Goal: Information Seeking & Learning: Learn about a topic

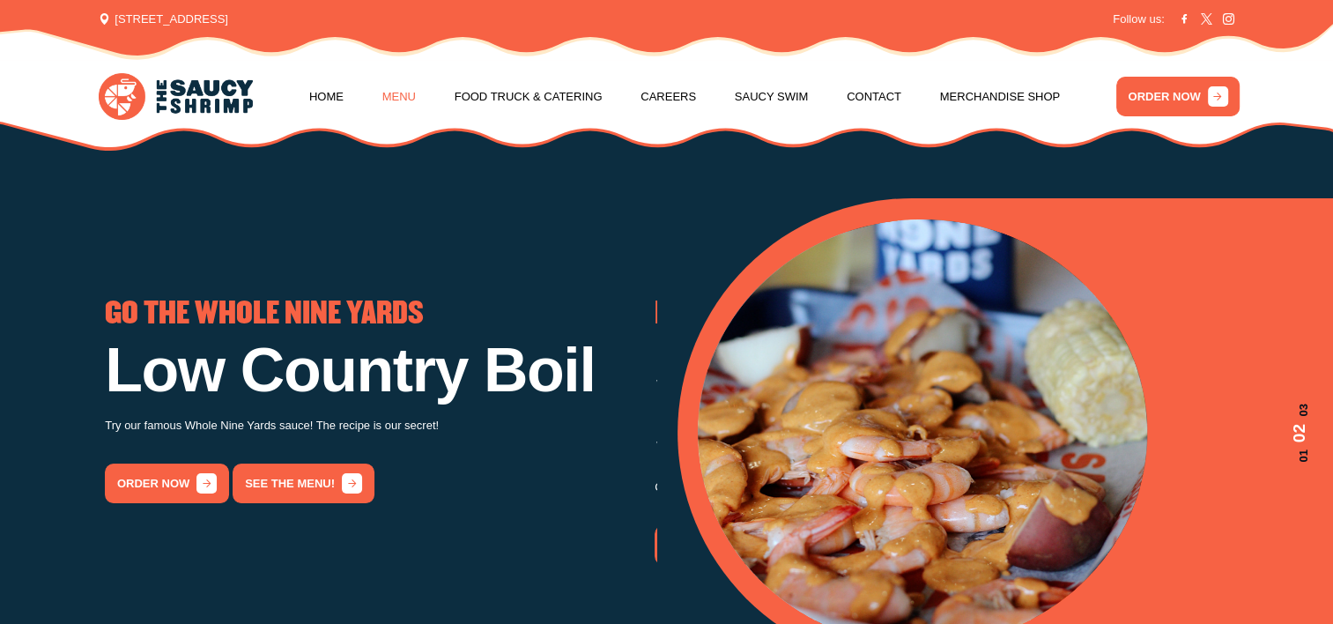
click at [416, 95] on link "Menu" at bounding box center [398, 96] width 33 height 67
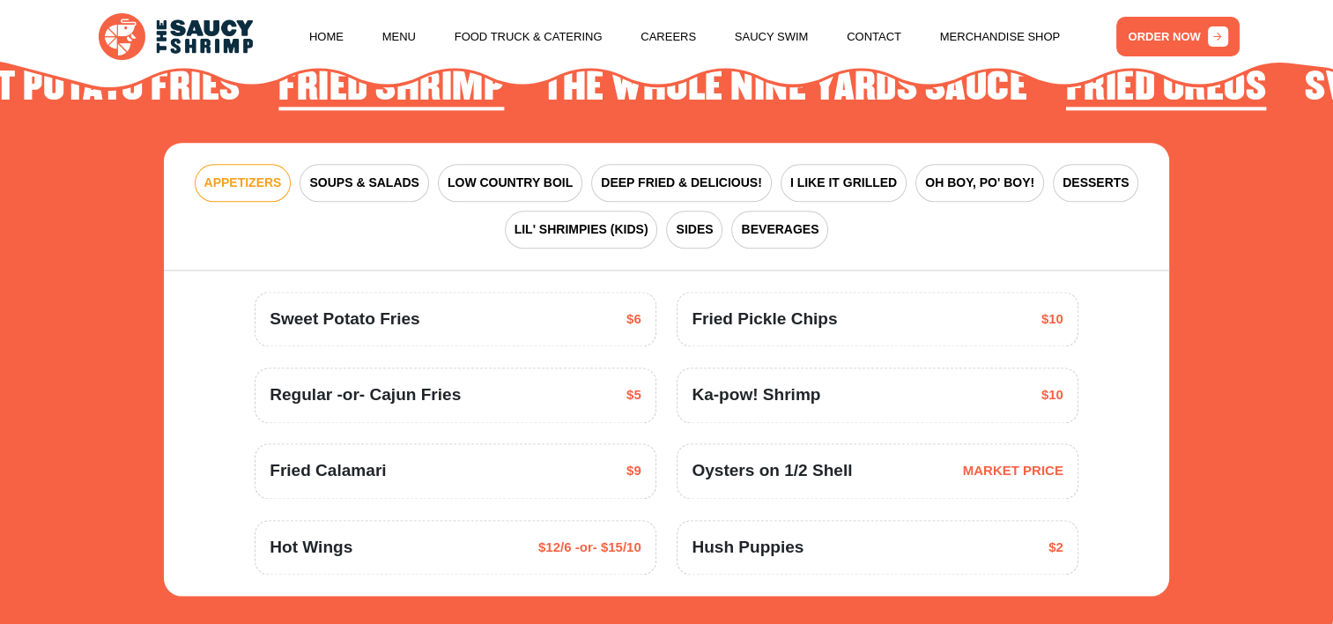
scroll to position [2208, 0]
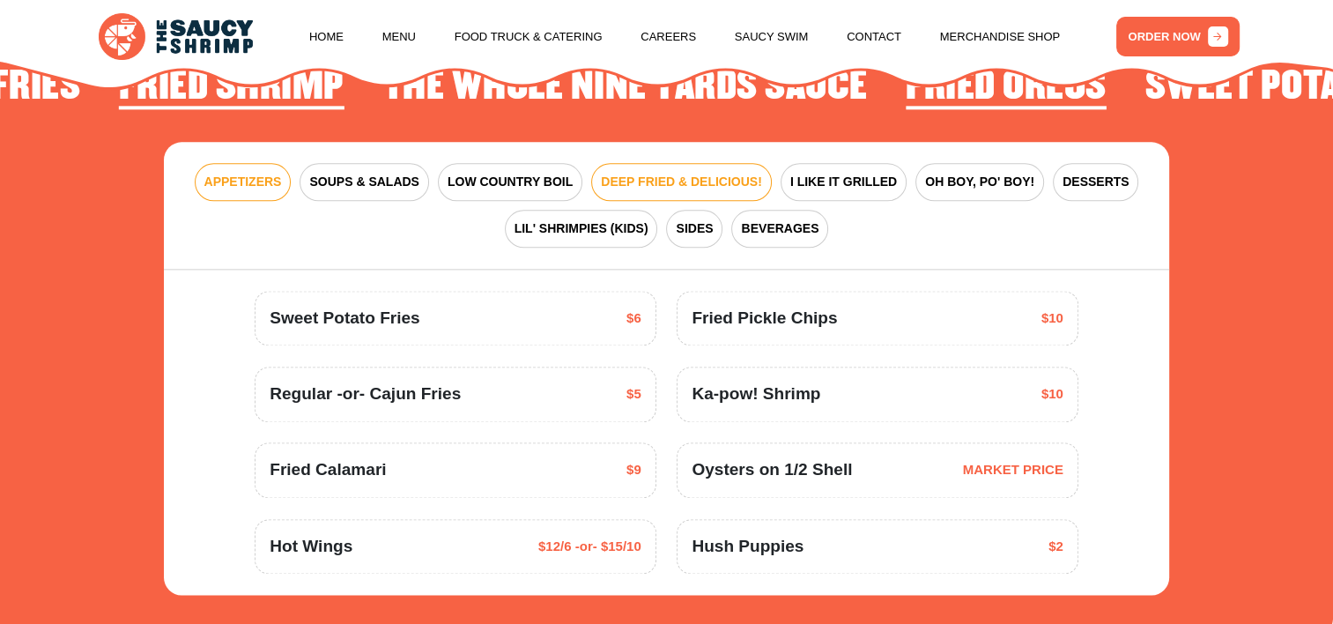
click at [710, 178] on span "DEEP FRIED & DELICIOUS!" at bounding box center [681, 182] width 161 height 19
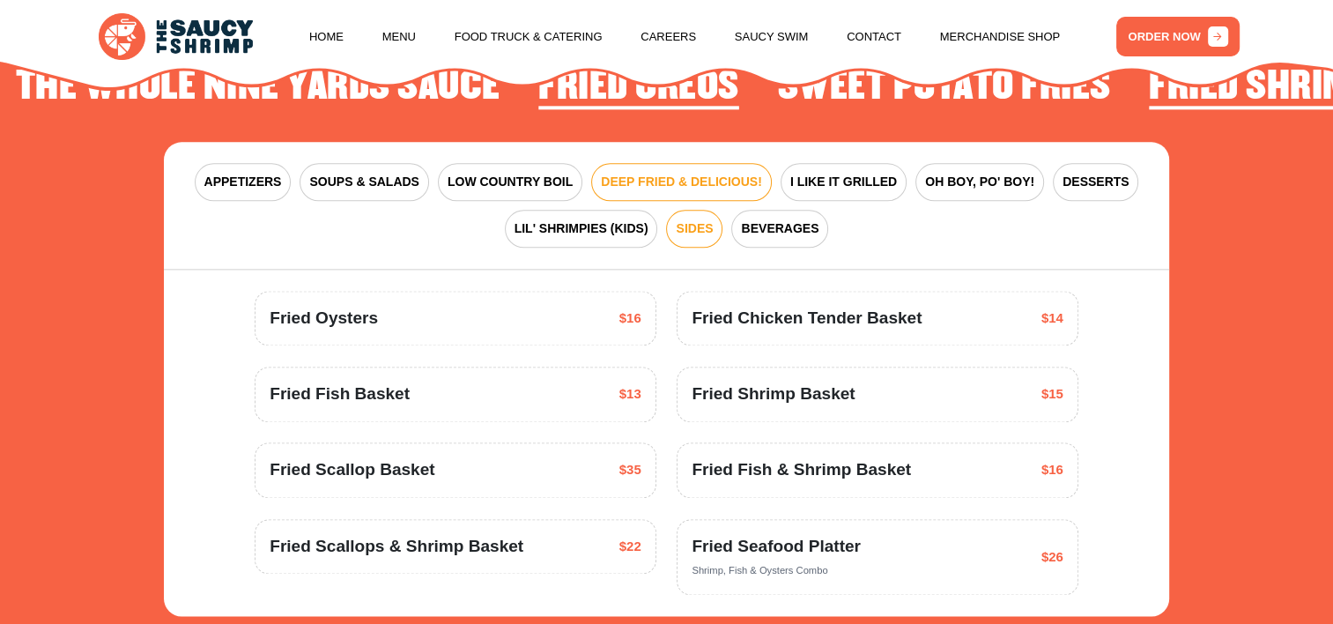
click at [694, 233] on span "SIDES" at bounding box center [694, 228] width 37 height 19
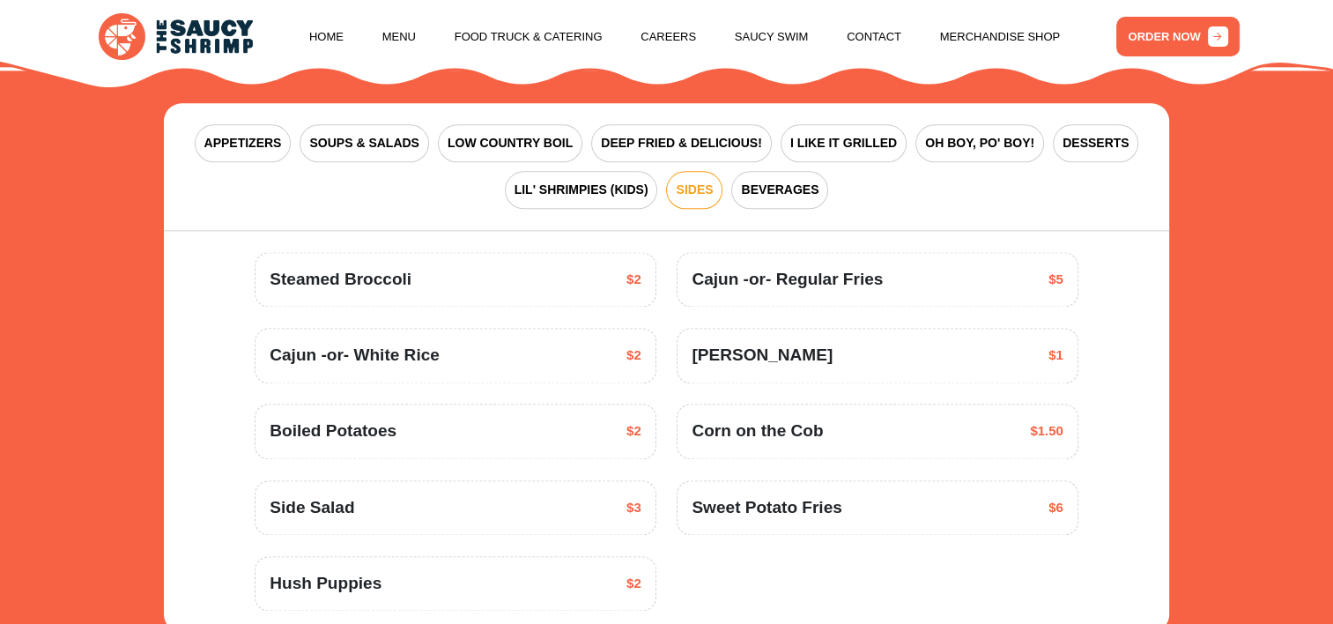
scroll to position [2230, 0]
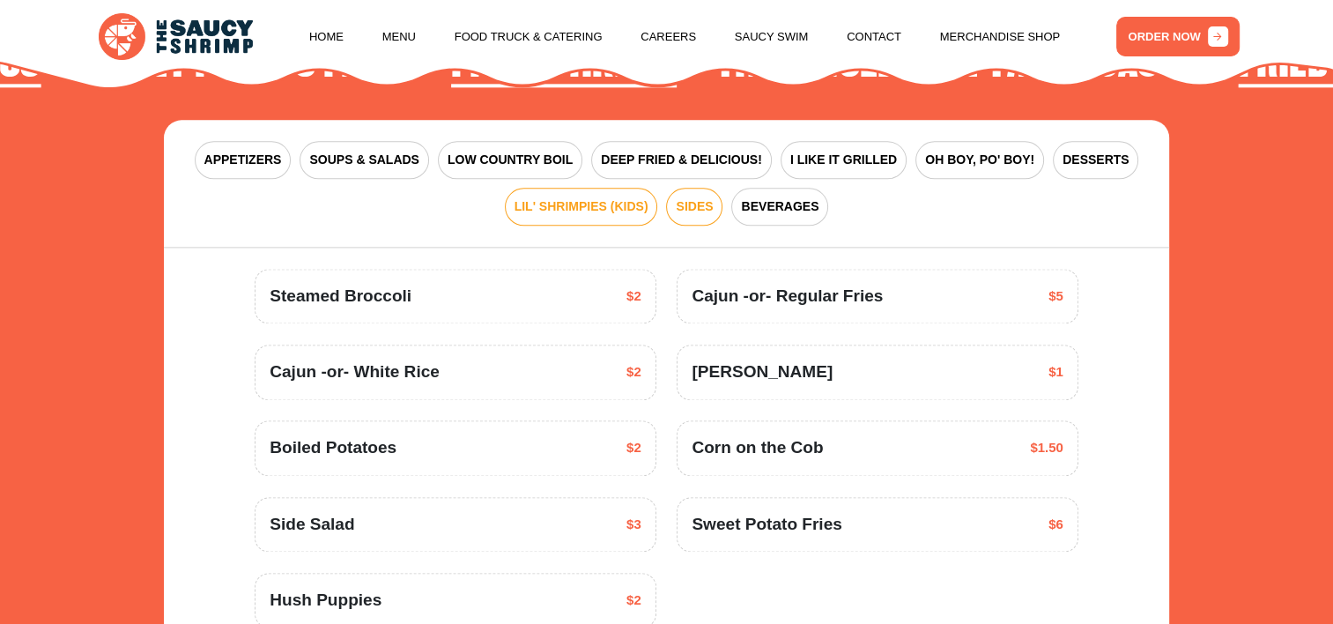
click at [578, 203] on span "LIL' SHRIMPIES (KIDS)" at bounding box center [582, 206] width 134 height 19
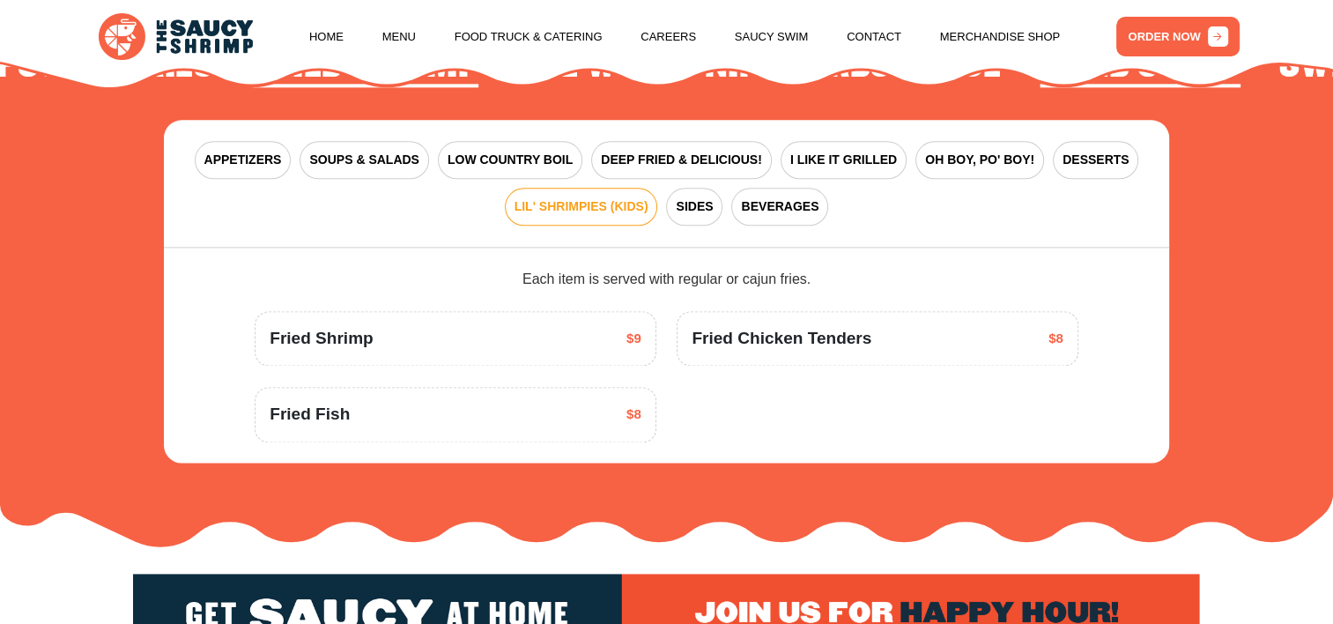
drag, startPoint x: 500, startPoint y: 395, endPoint x: 525, endPoint y: 463, distance: 73.0
click at [525, 463] on section "ARE YOU FEELING SAUCY? Fried Shrimp The Whole Nine Yards Sauce Fried Oreos Swee…" at bounding box center [666, 227] width 1333 height 641
click at [504, 405] on div "Fried Fish $8" at bounding box center [455, 415] width 371 height 26
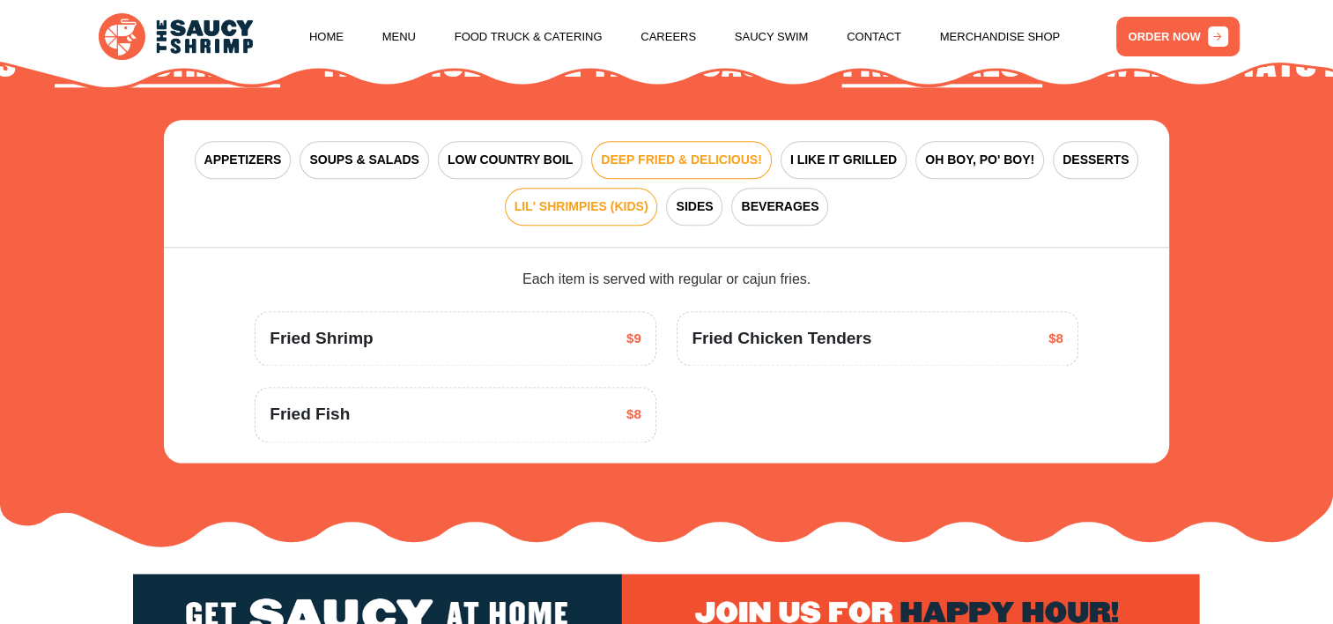
click at [719, 148] on button "DEEP FRIED & DELICIOUS!" at bounding box center [681, 160] width 181 height 38
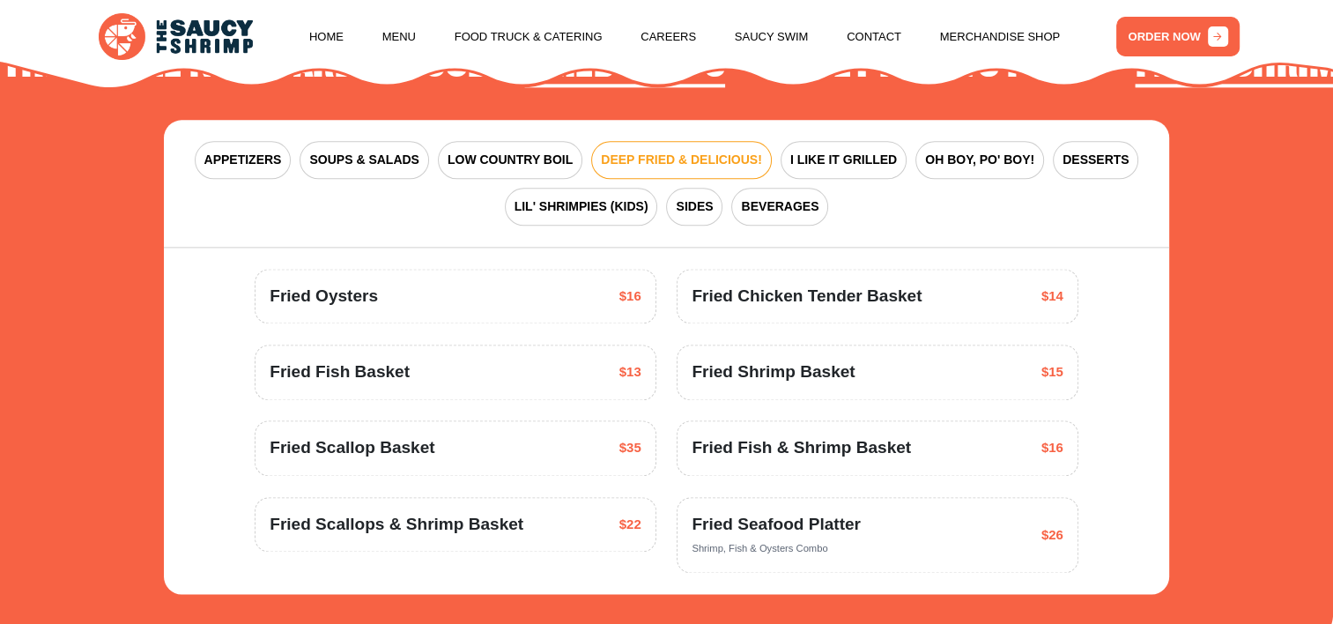
click at [519, 371] on div "Fried Fish Basket $13" at bounding box center [455, 373] width 371 height 26
